Goal: Transaction & Acquisition: Purchase product/service

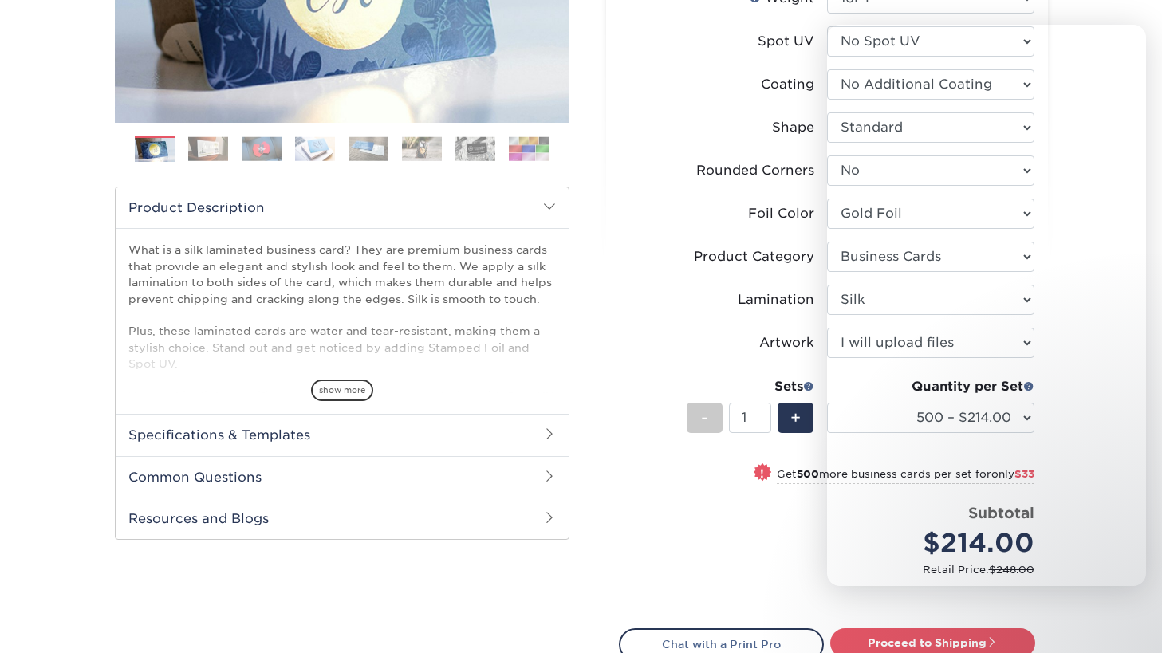
select select "2.00x3.50"
select select "0"
select select "acffa4a5-22f9-4585-ba3f-0adaa54b8c85"
select select "3b5148f1-0588-4f88-a218-97bcfdce65c1"
select select "ccacb42f-45f7-42d3-bbd3-7c8421cf37f0"
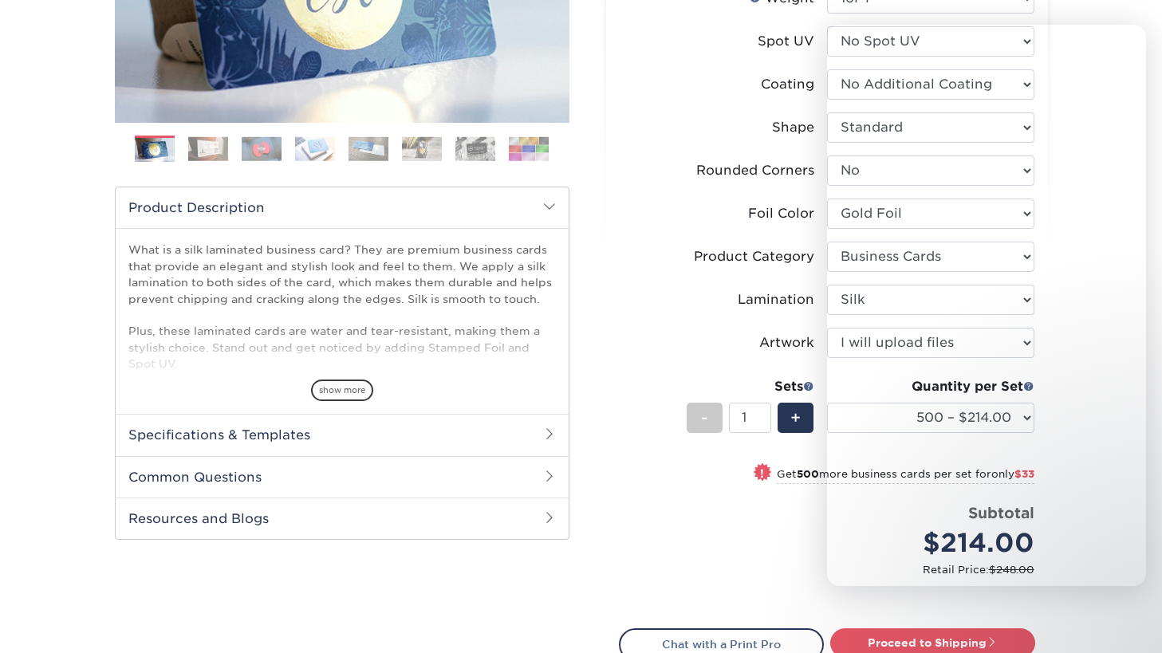
select select "upload"
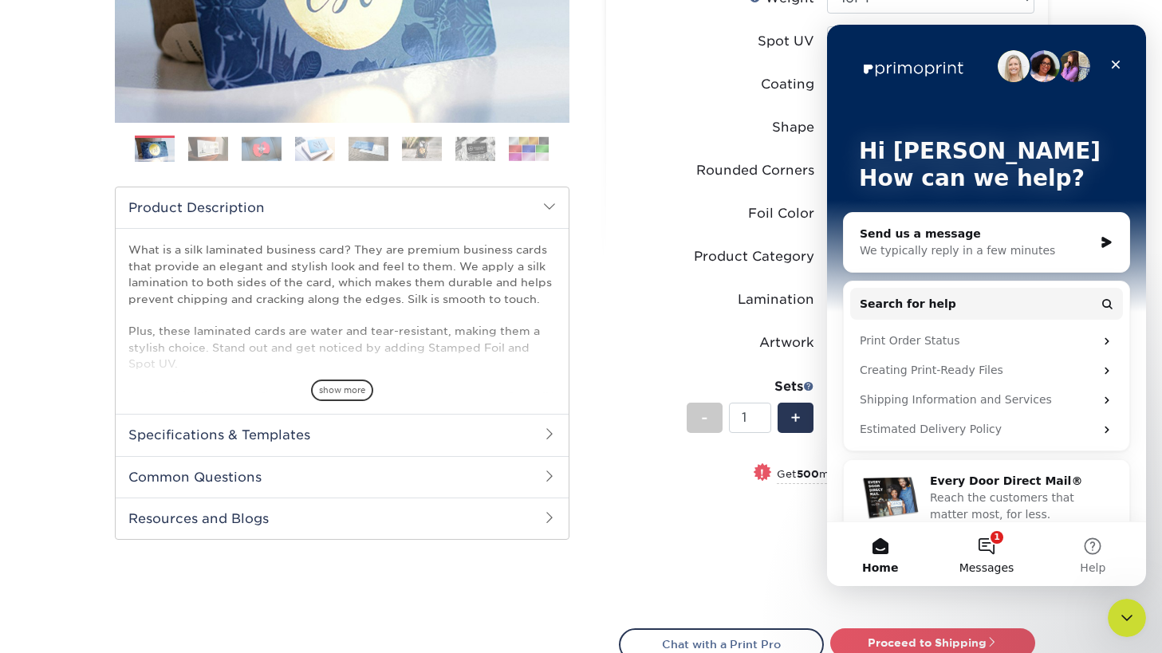
click at [988, 546] on button "1 Messages" at bounding box center [986, 554] width 106 height 64
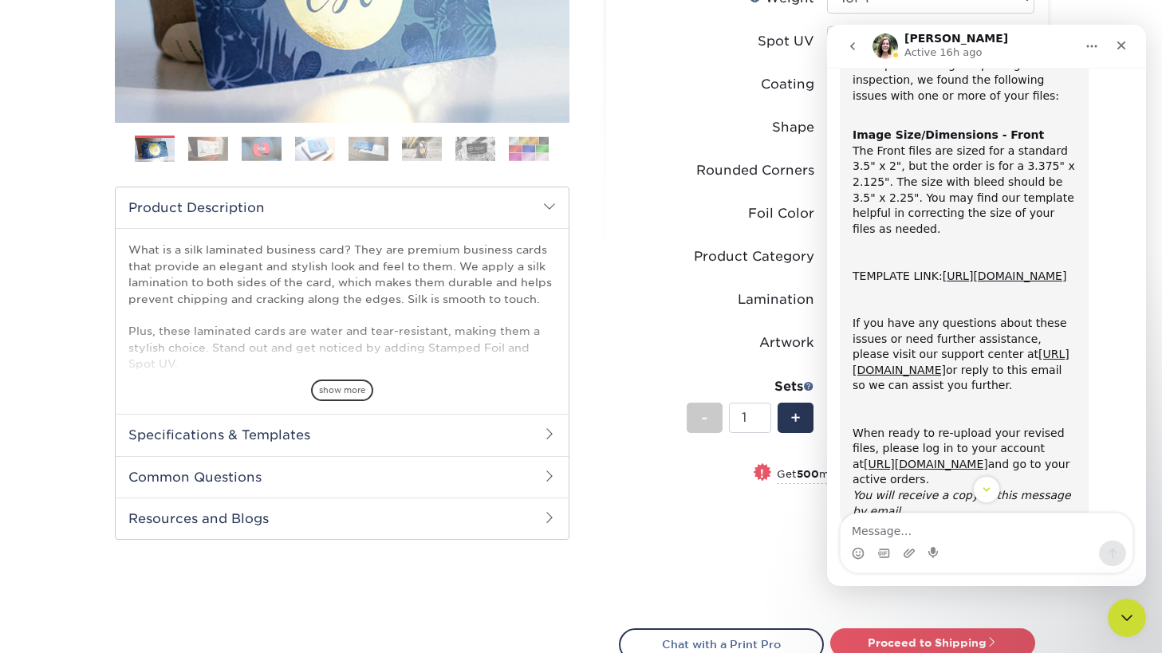
scroll to position [128, 0]
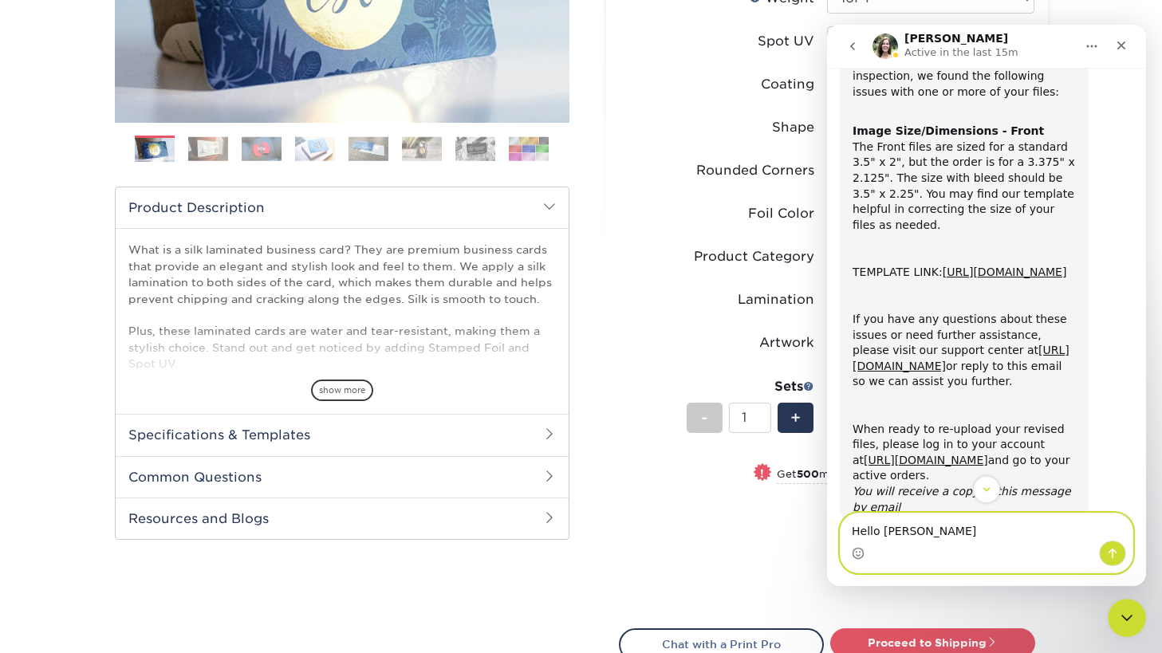
type textarea "Hello [PERSON_NAME],"
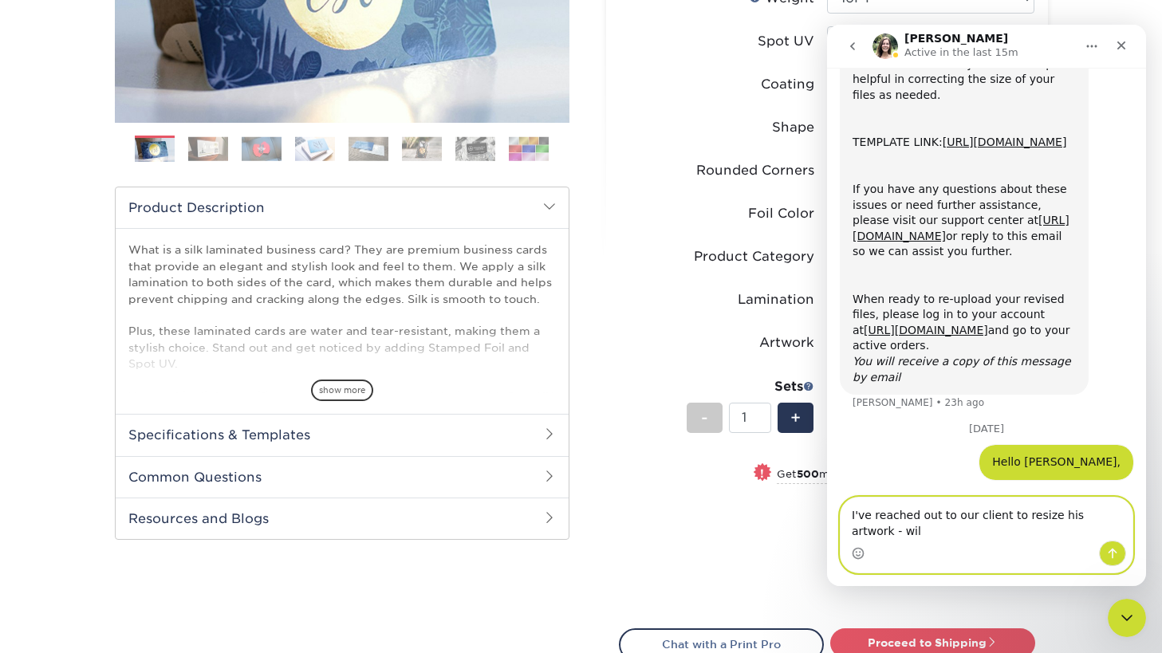
scroll to position [290, 0]
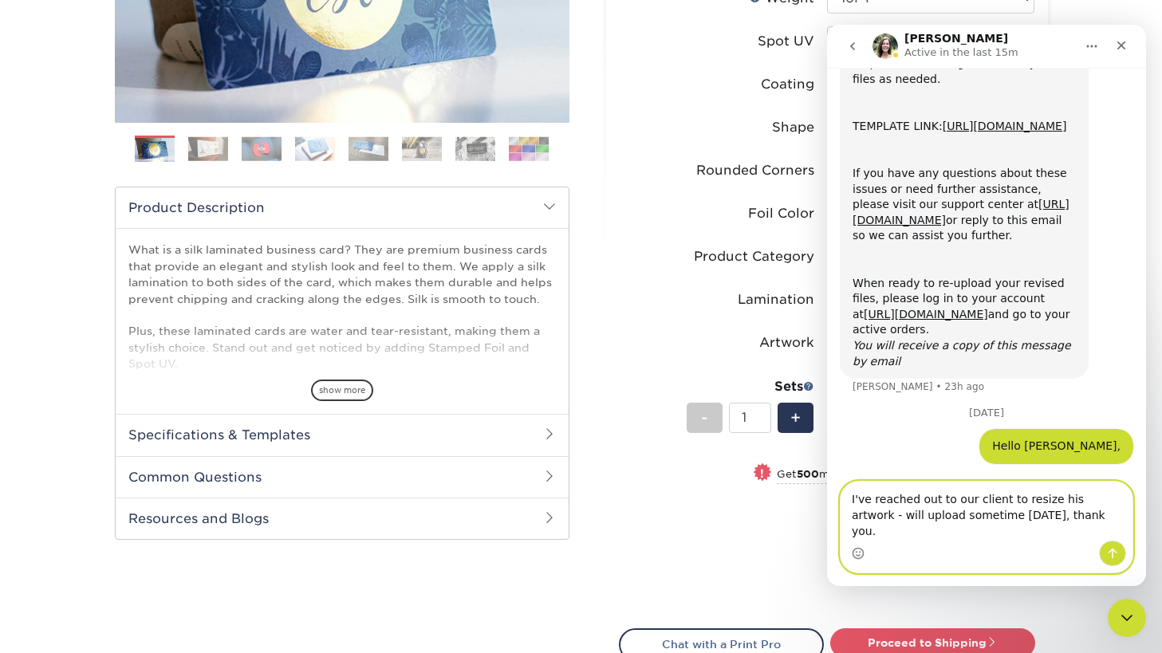
type textarea "I've reached out to our client to resize his artwork - will upload sometime [DA…"
click at [1106, 552] on button "Send a message…" at bounding box center [1112, 554] width 27 height 26
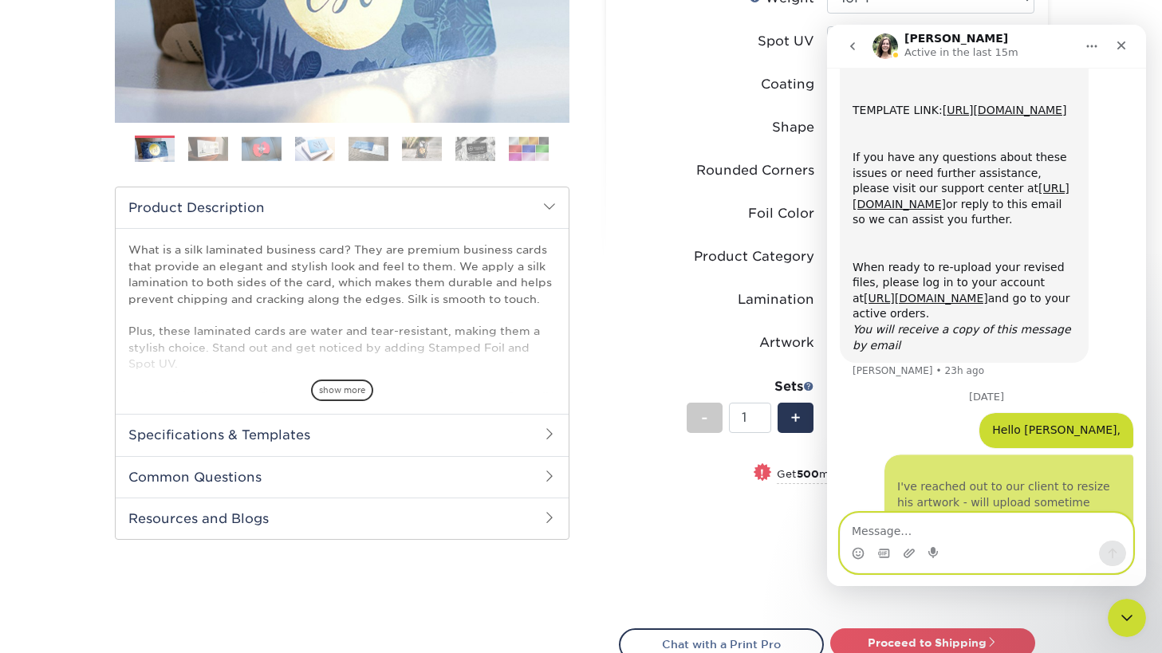
scroll to position [339, 0]
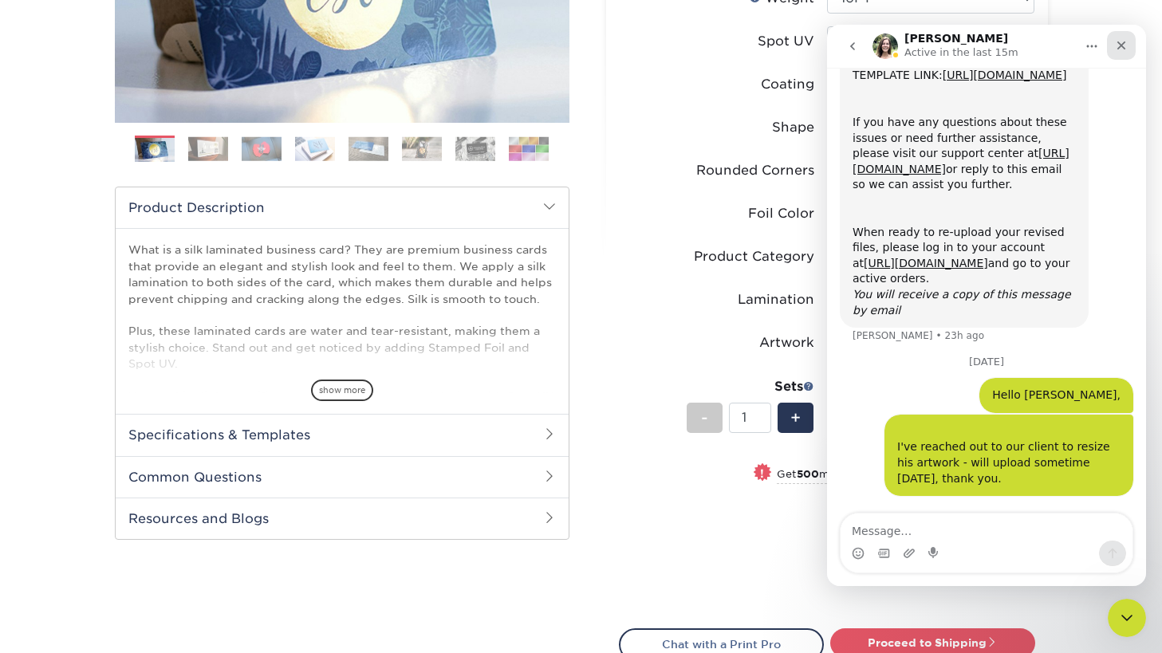
click at [1122, 48] on icon "Close" at bounding box center [1121, 45] width 13 height 13
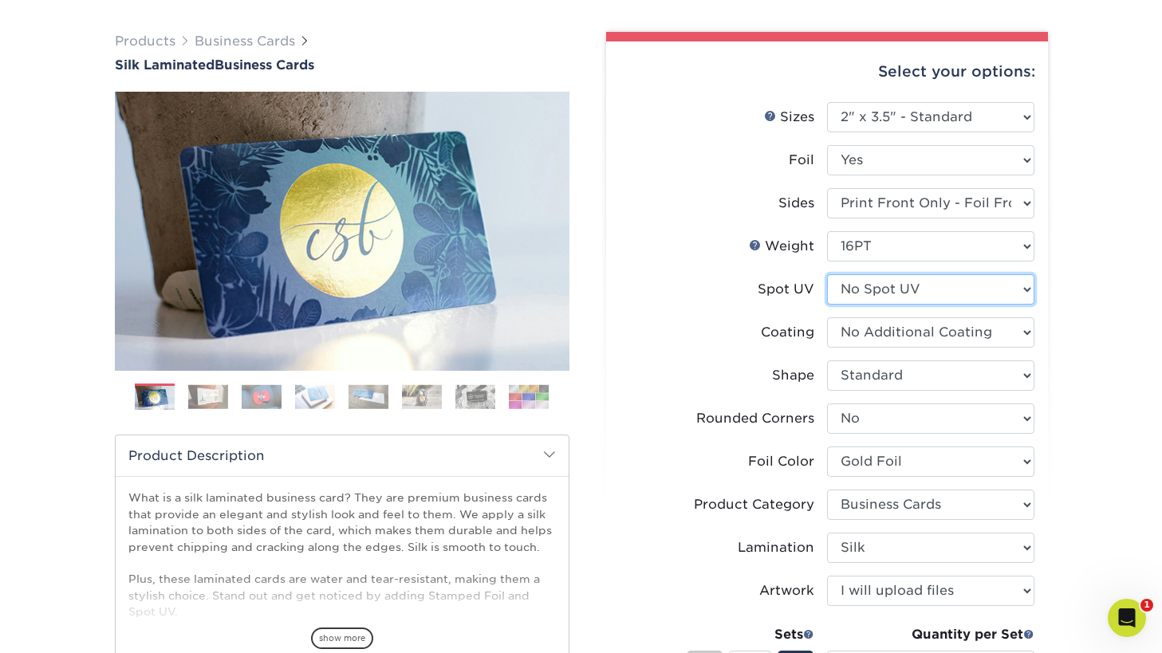
scroll to position [35, 0]
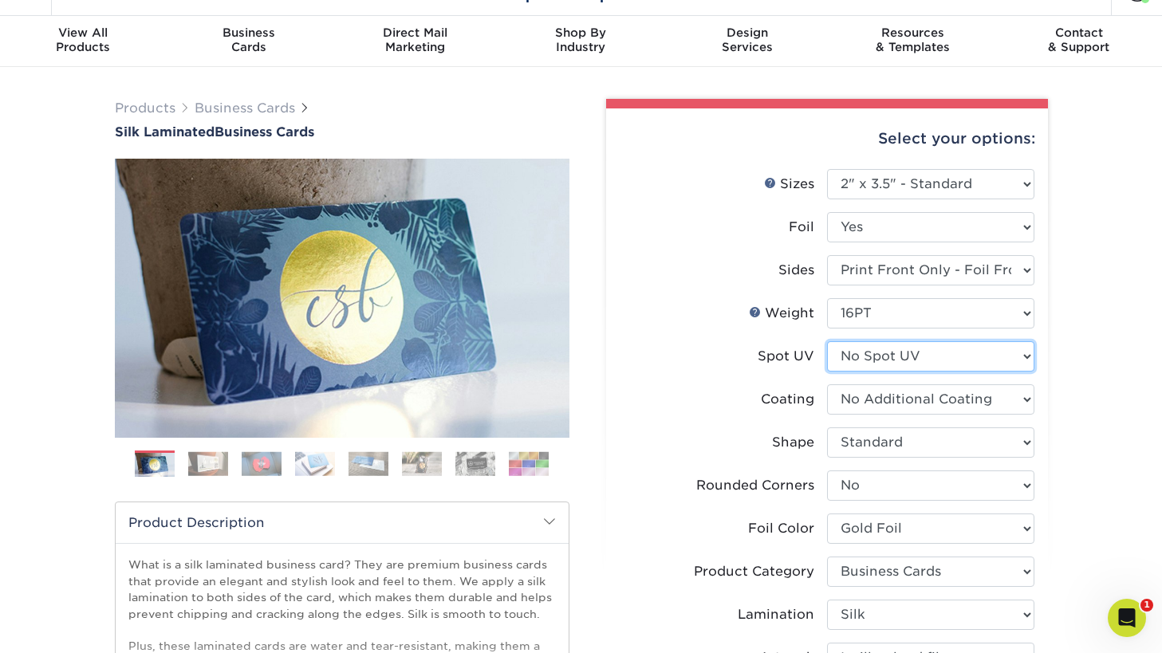
select select "1"
select select "-1"
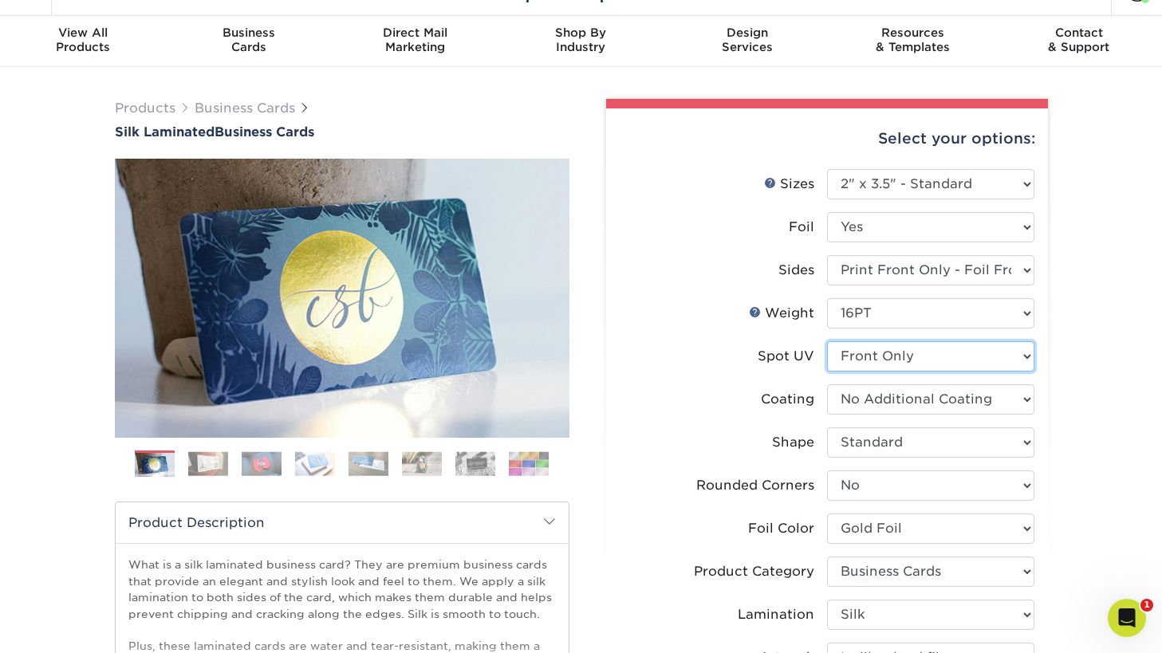
select select "-1"
select select
select select "-1"
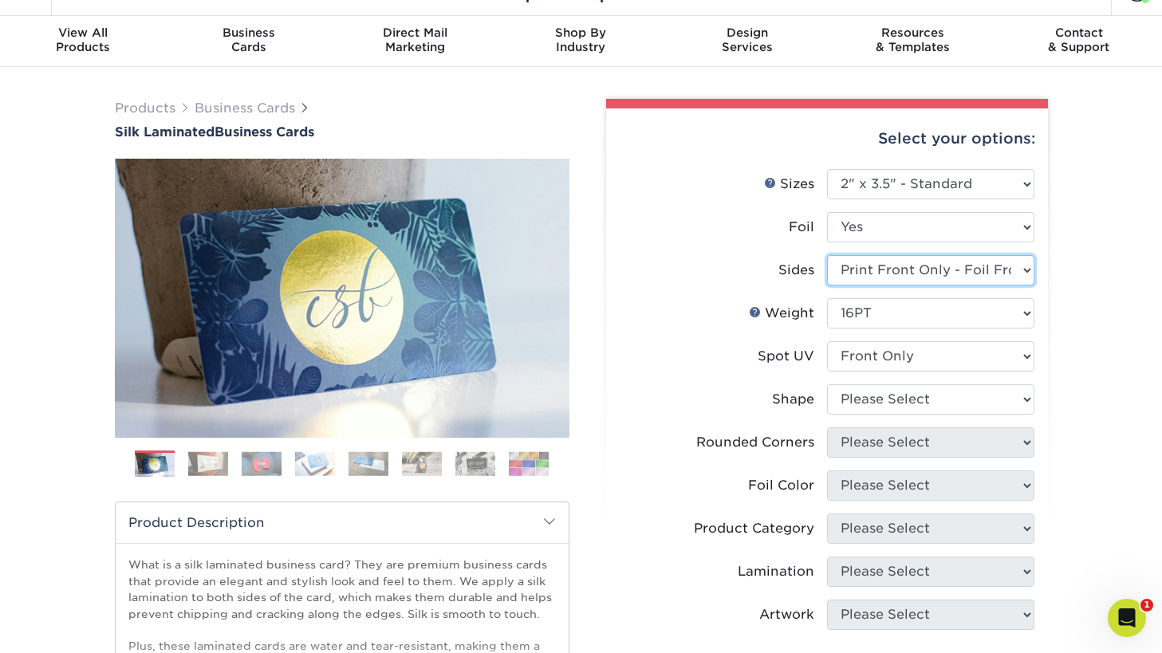
select select "-1"
select select
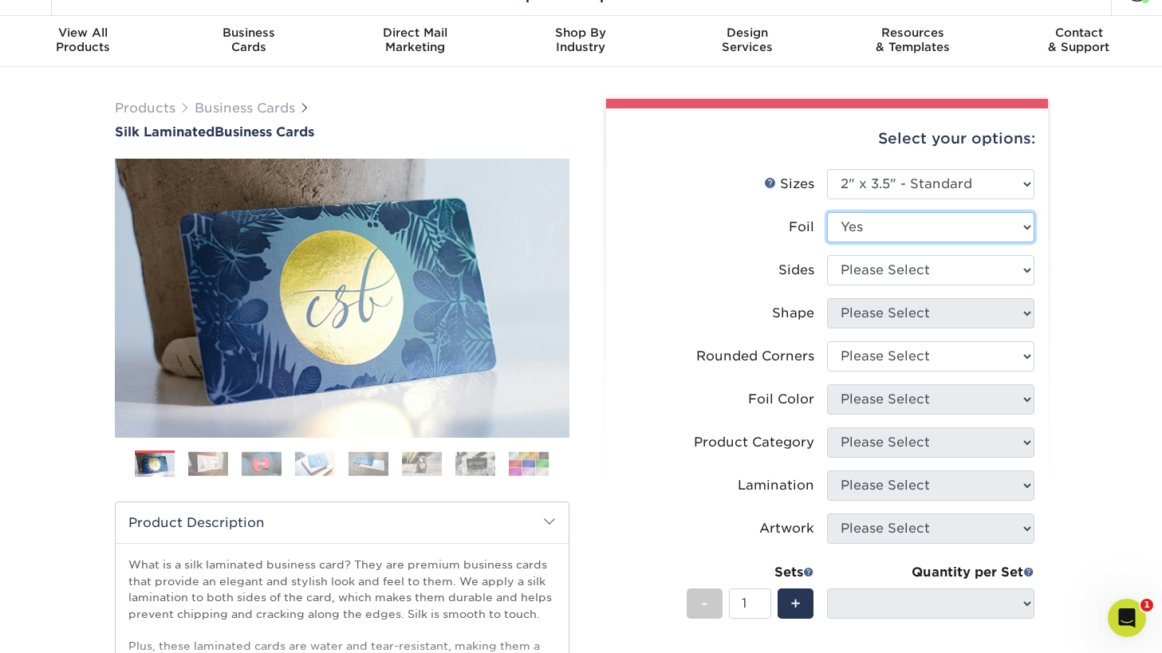
select select "0"
select select
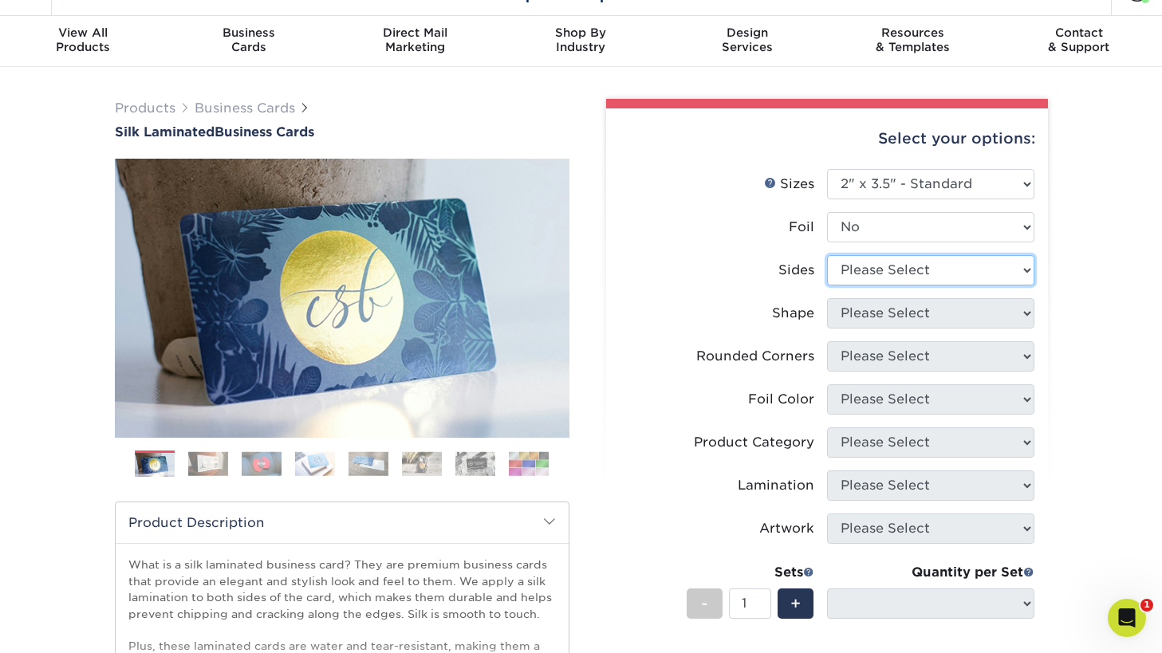
select select "13abbda7-1d64-4f25-8bb2-c179b224825d"
select select
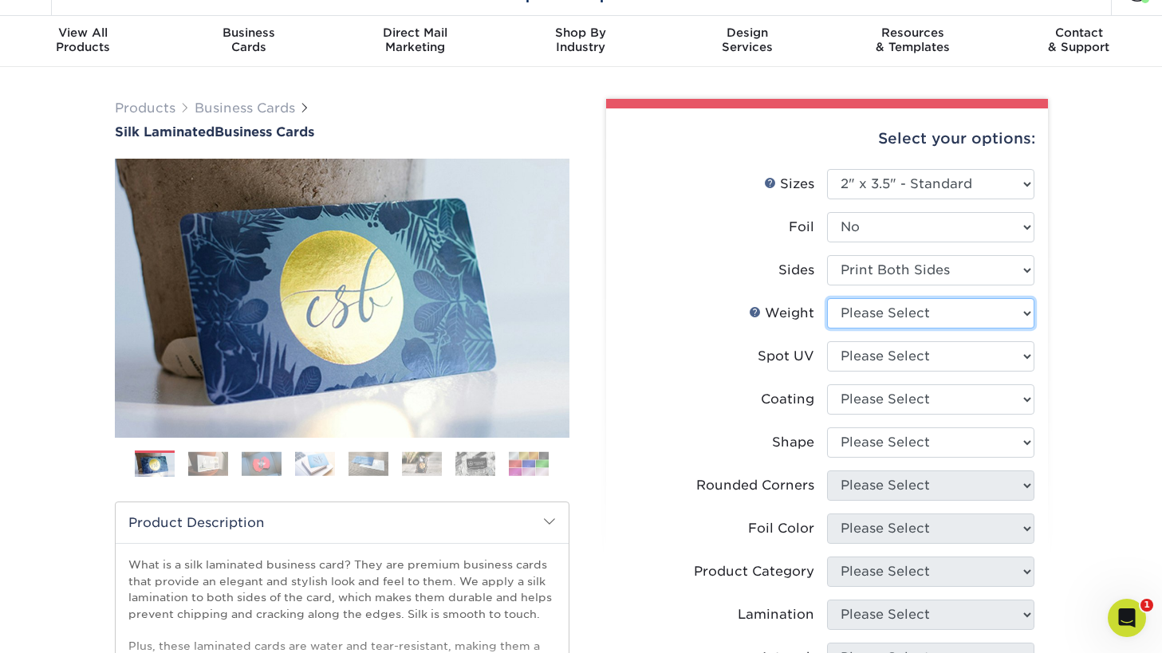
select select "16PT"
select select
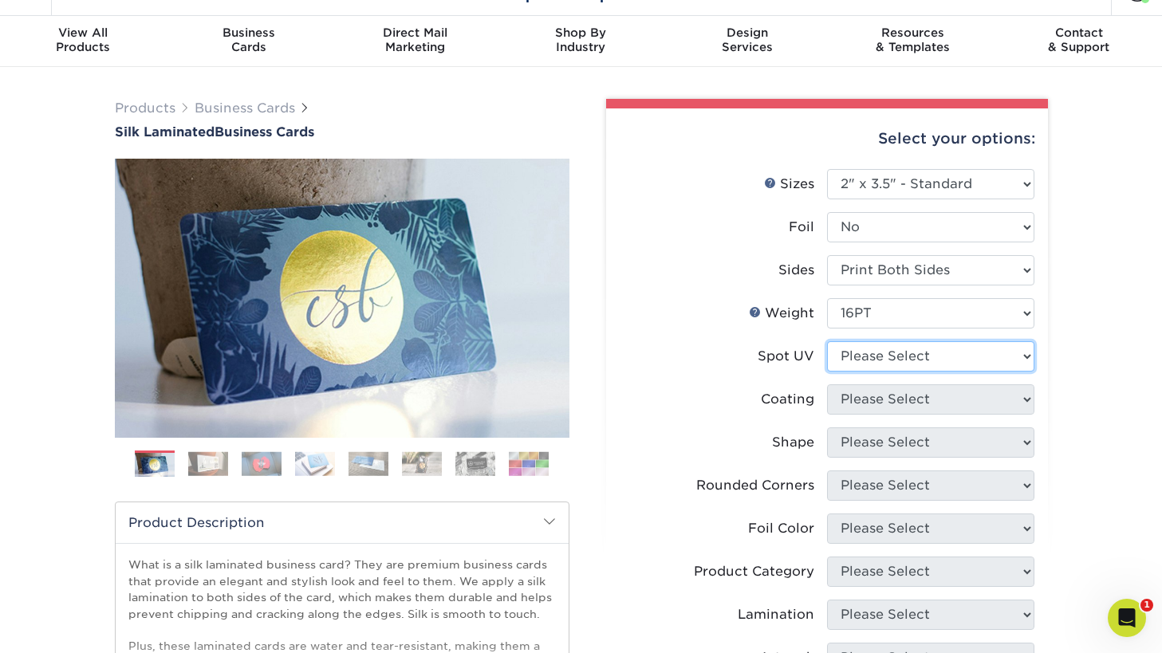
select select "1"
select select
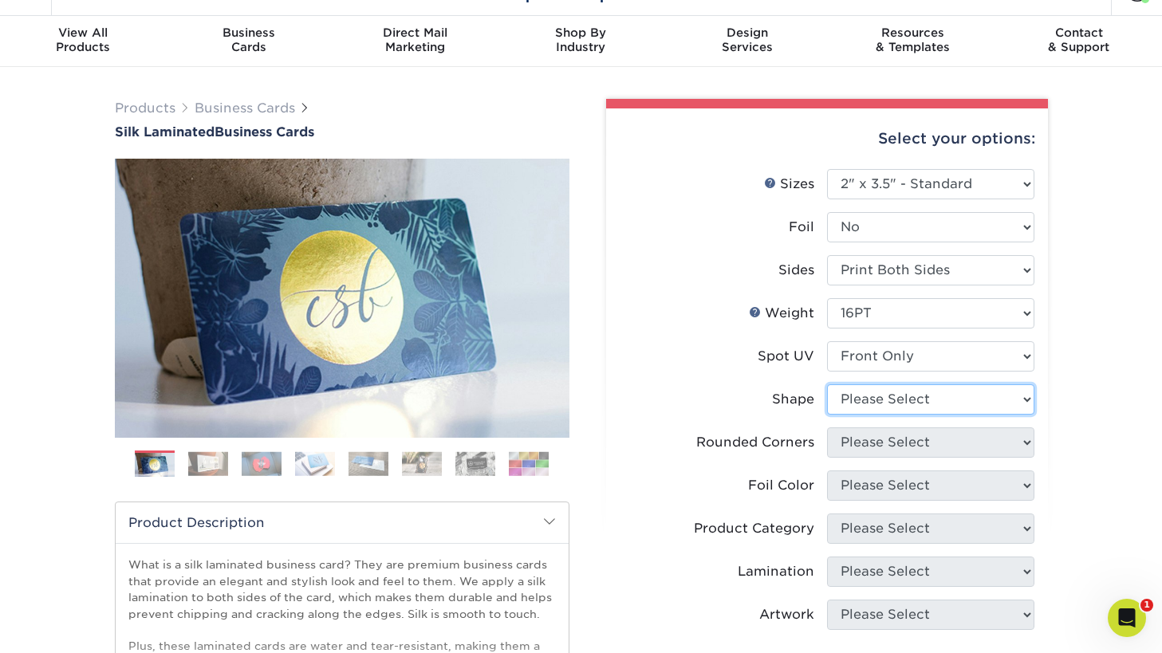
select select "standard"
select select
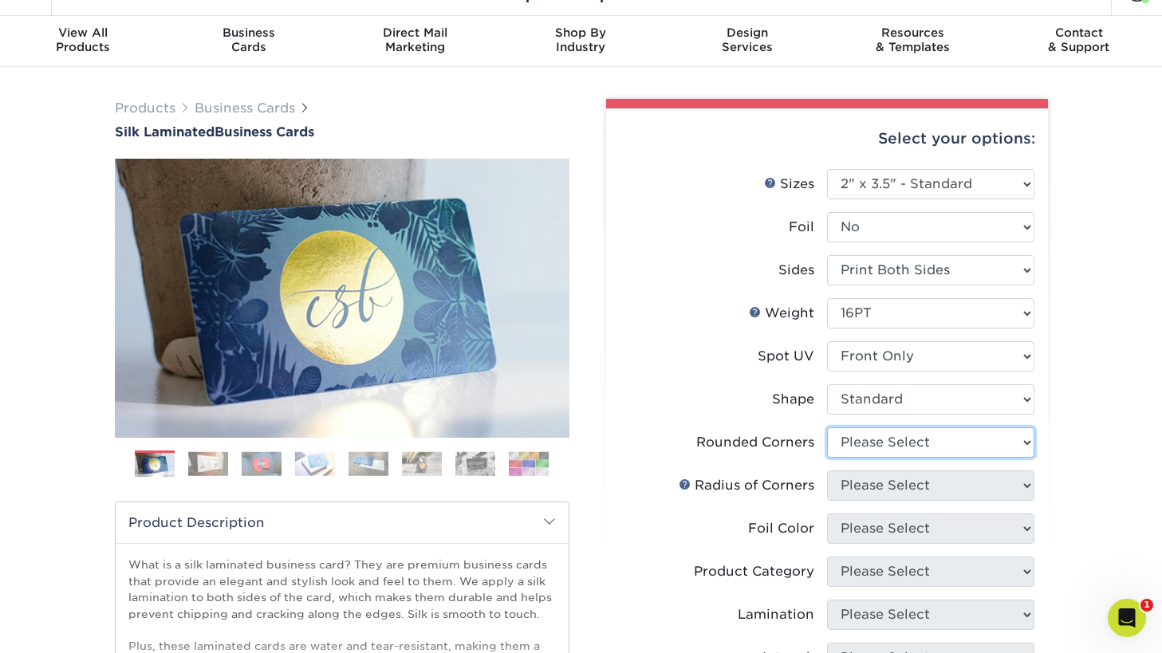
select select "0"
select select "-1"
